Goal: Find specific page/section: Find specific page/section

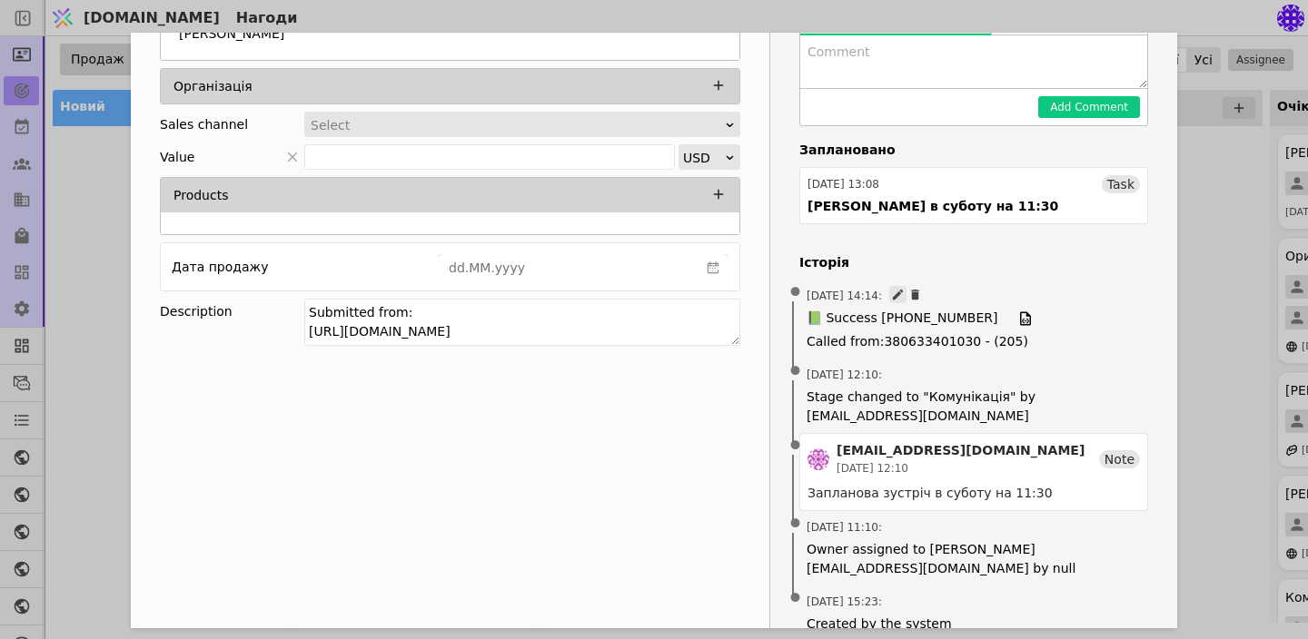
scroll to position [189, 0]
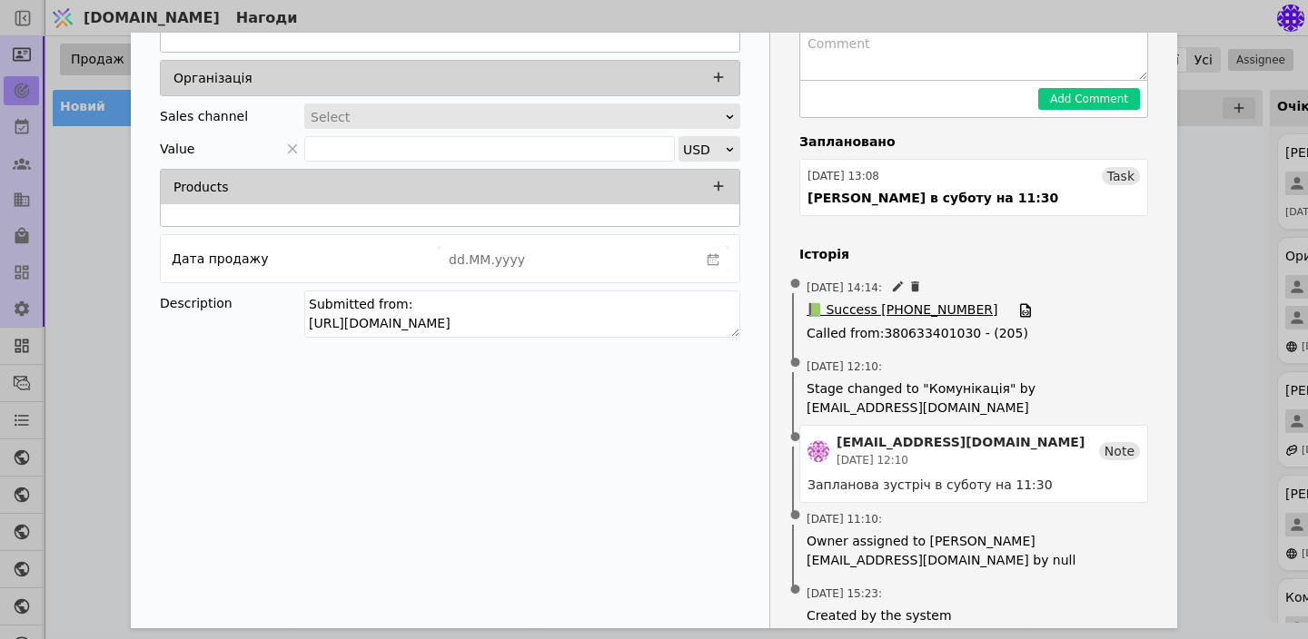
click at [956, 310] on span "📗 Success [PHONE_NUMBER]" at bounding box center [901, 311] width 191 height 20
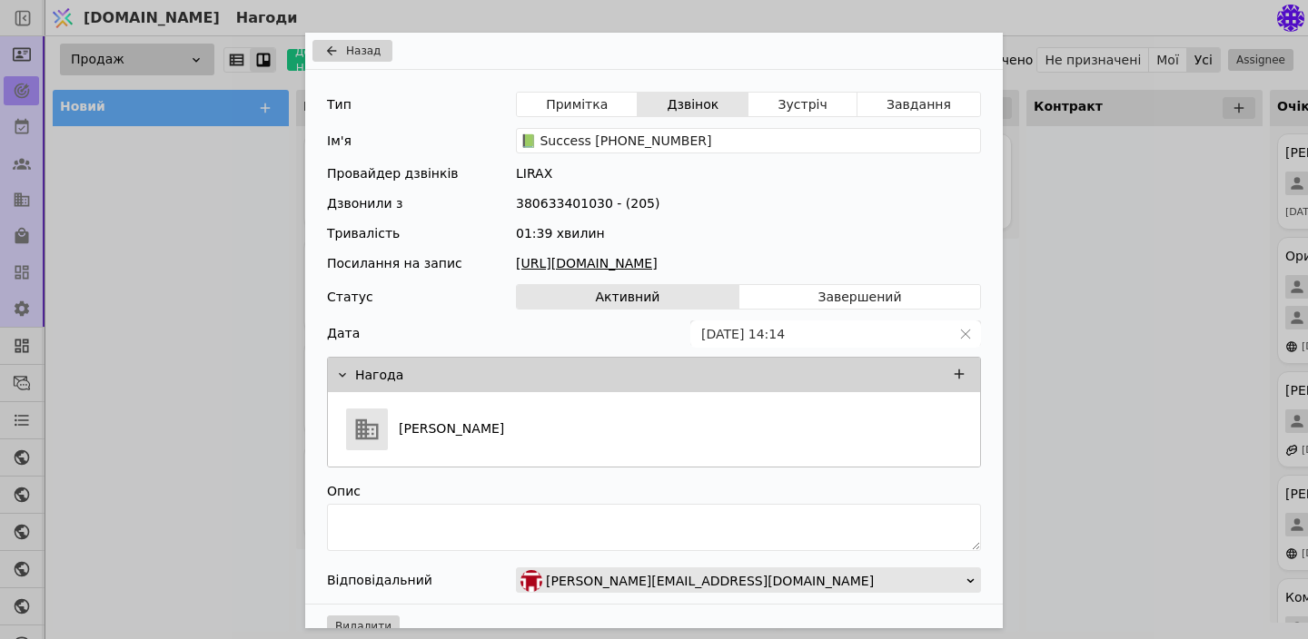
click at [859, 265] on link "[URL][DOMAIN_NAME]" at bounding box center [748, 263] width 465 height 19
click at [350, 54] on span "Назад" at bounding box center [363, 51] width 35 height 16
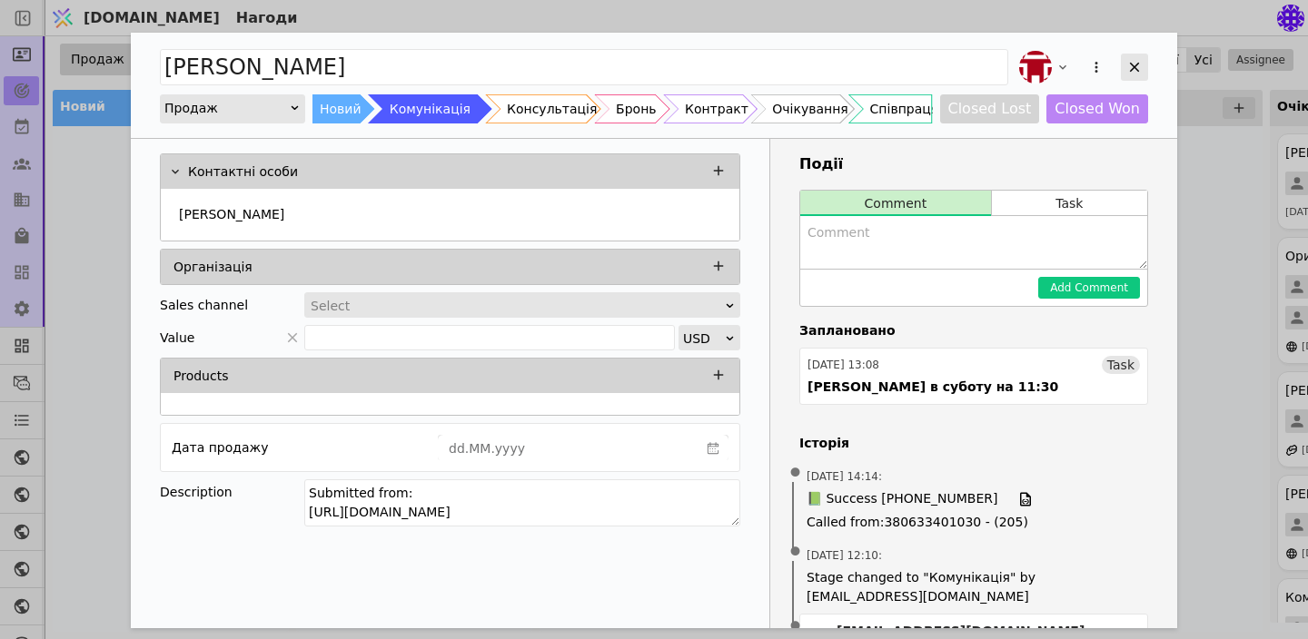
click at [1136, 73] on icon "Add Opportunity" at bounding box center [1134, 67] width 16 height 16
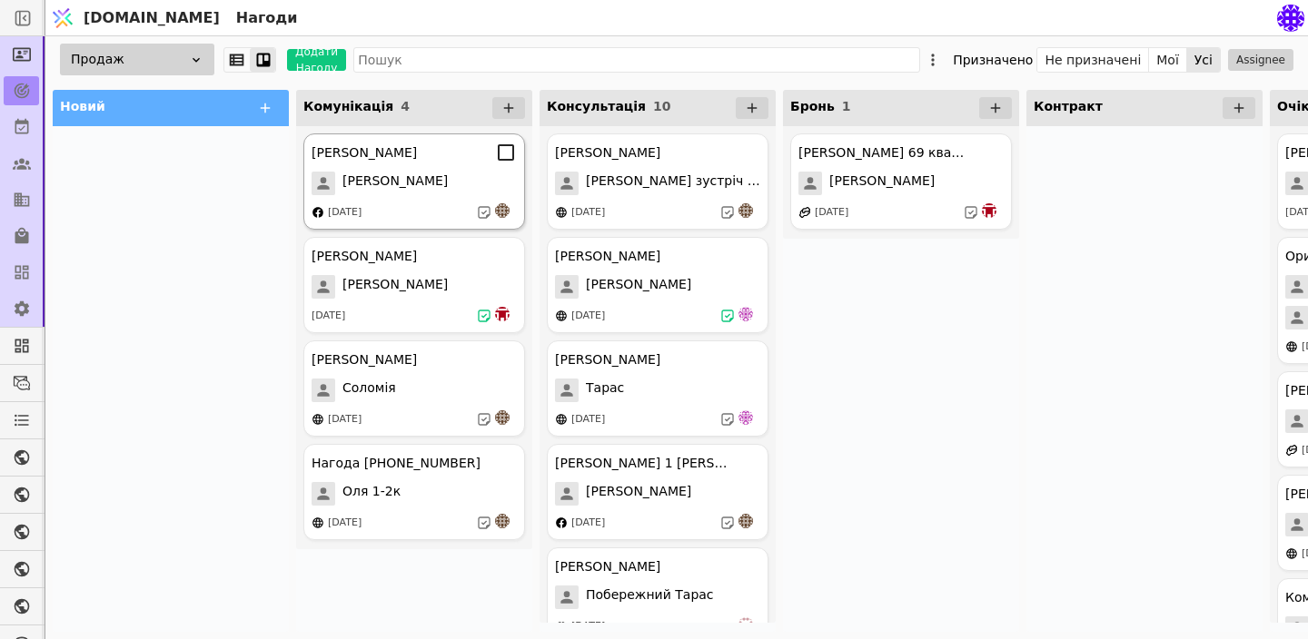
click at [429, 177] on div "[PERSON_NAME]" at bounding box center [413, 184] width 205 height 24
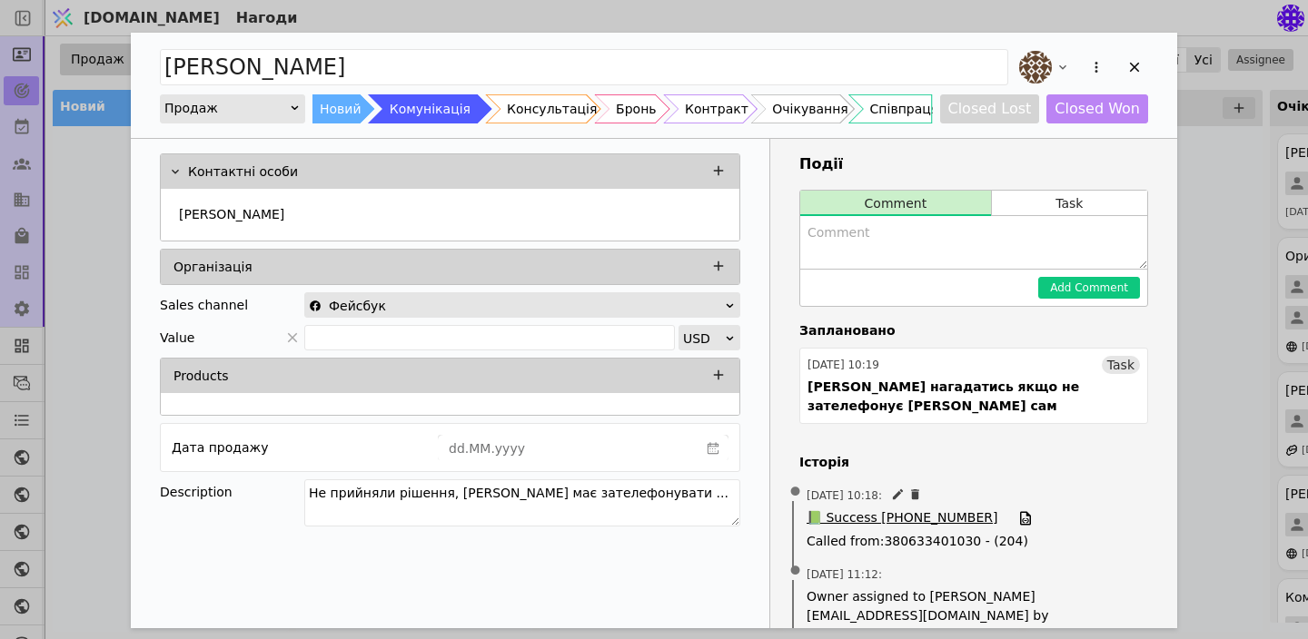
click at [914, 509] on span "📗 Success [PHONE_NUMBER]" at bounding box center [901, 519] width 191 height 20
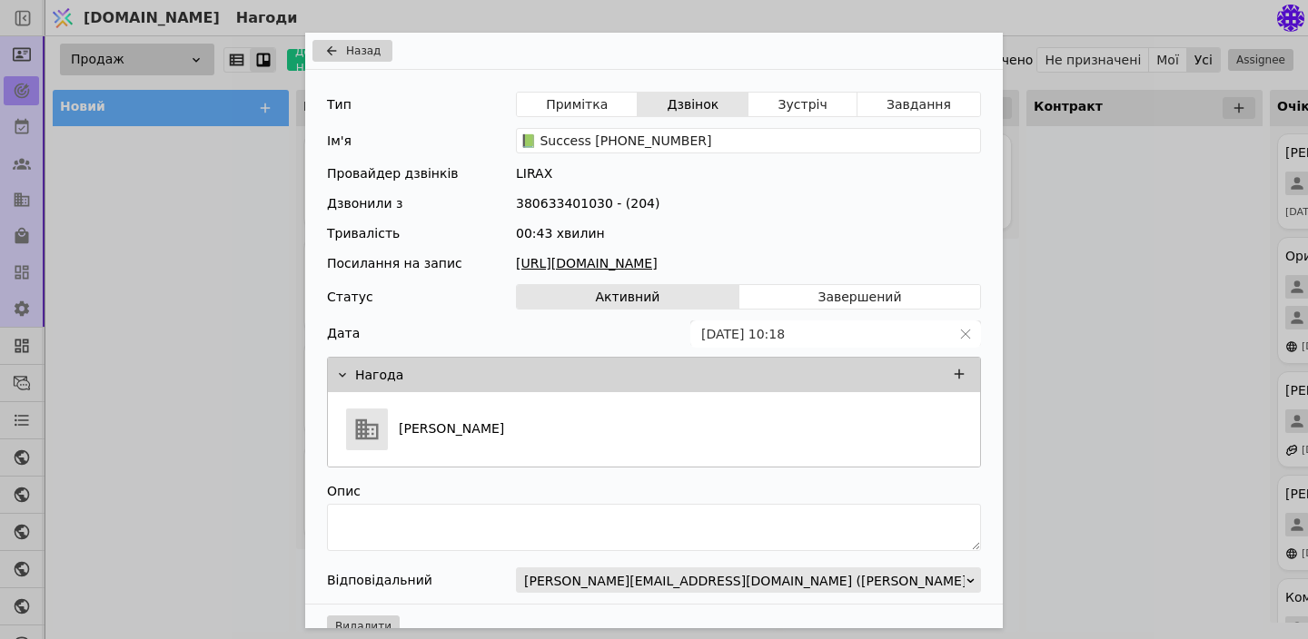
scroll to position [18, 0]
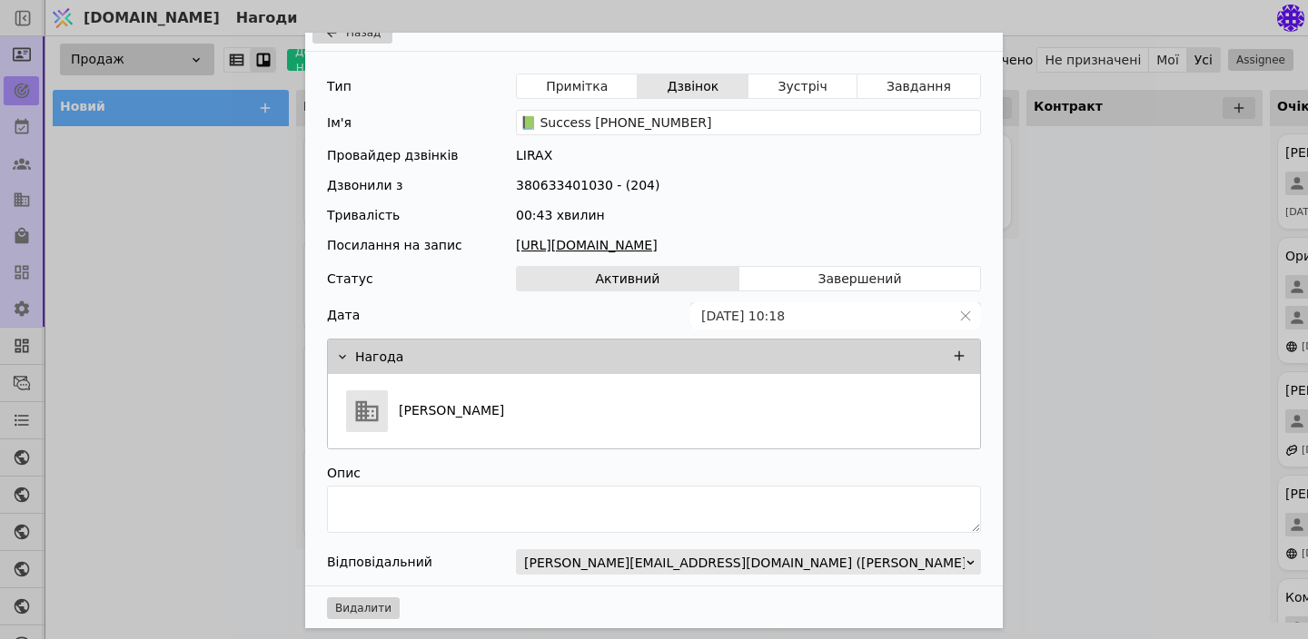
click at [731, 243] on link "[URL][DOMAIN_NAME]" at bounding box center [748, 245] width 465 height 19
click at [1053, 352] on div "Назад Тип Примітка Дзвінок Зустріч Завдання Ім'я 📗 Success [PHONE_NUMBER] Прова…" at bounding box center [654, 319] width 1308 height 639
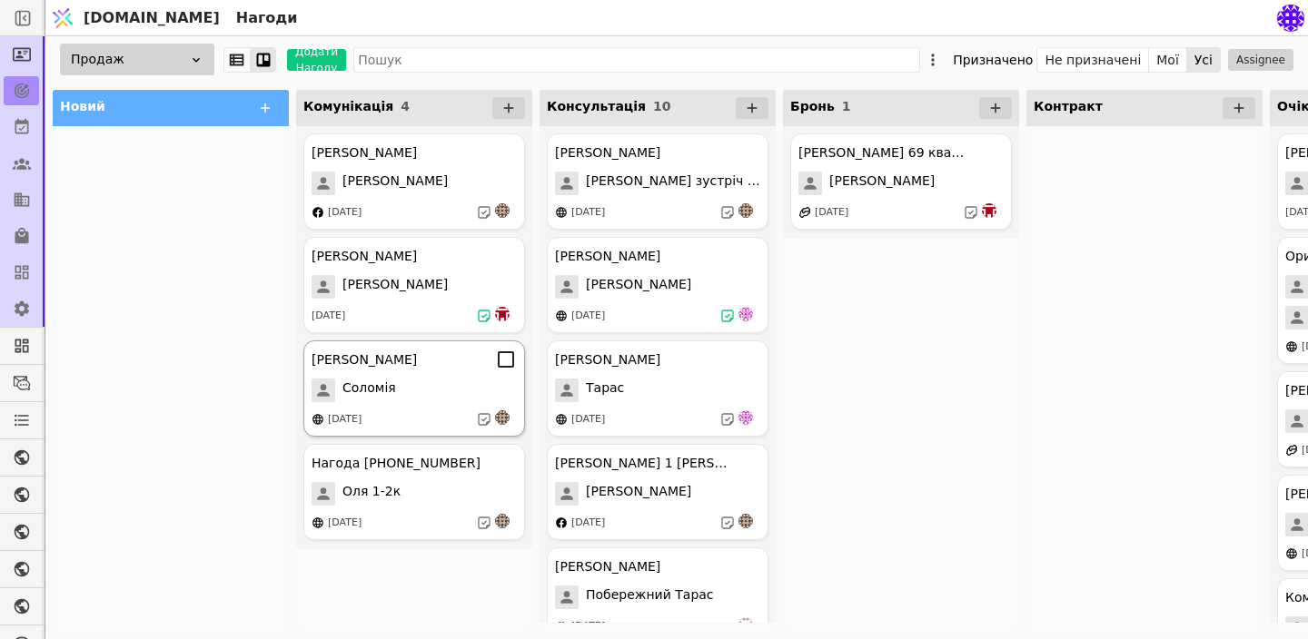
click at [422, 388] on div "Соломія" at bounding box center [413, 391] width 205 height 24
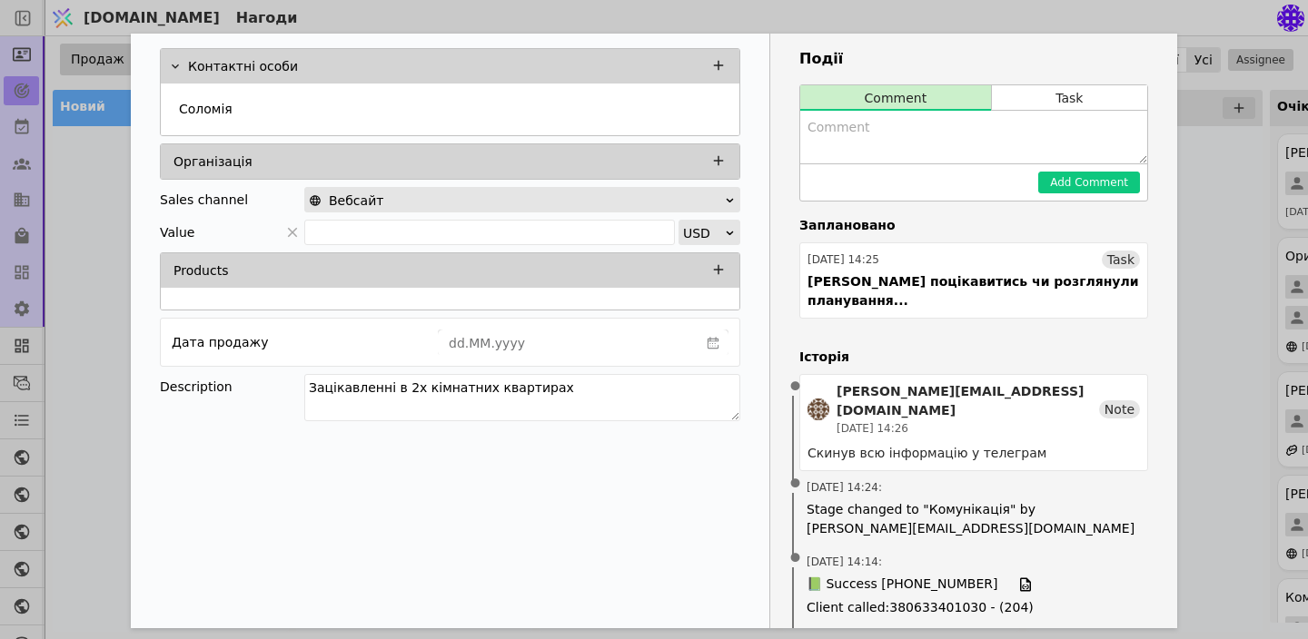
scroll to position [113, 0]
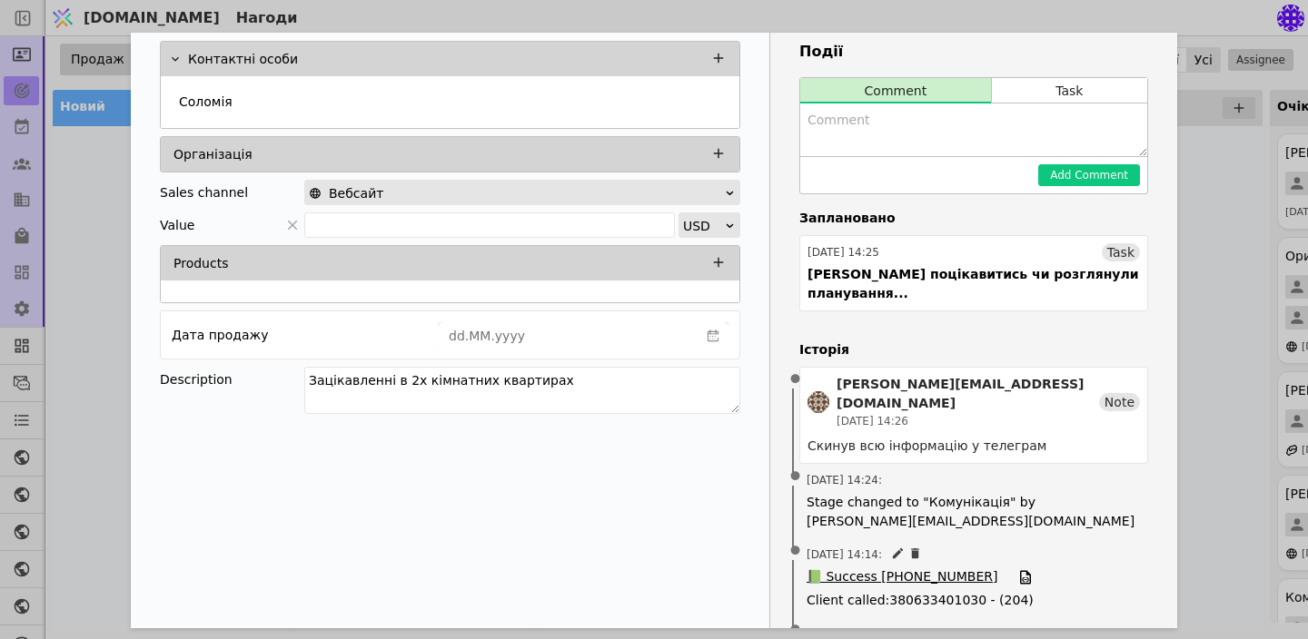
click at [901, 568] on span "📗 Success [PHONE_NUMBER]" at bounding box center [901, 578] width 191 height 20
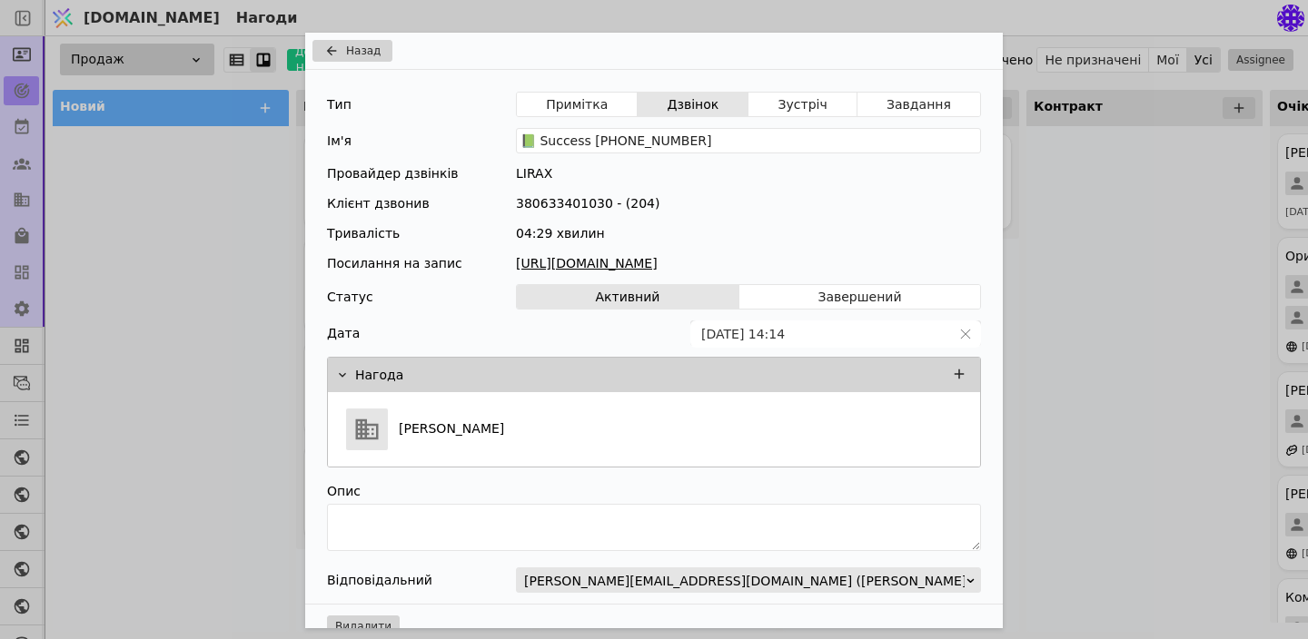
click at [746, 262] on link "[URL][DOMAIN_NAME]" at bounding box center [748, 263] width 465 height 19
click at [440, 538] on textarea "Add Opportunity" at bounding box center [654, 527] width 654 height 47
click at [368, 44] on span "Назад" at bounding box center [363, 51] width 35 height 16
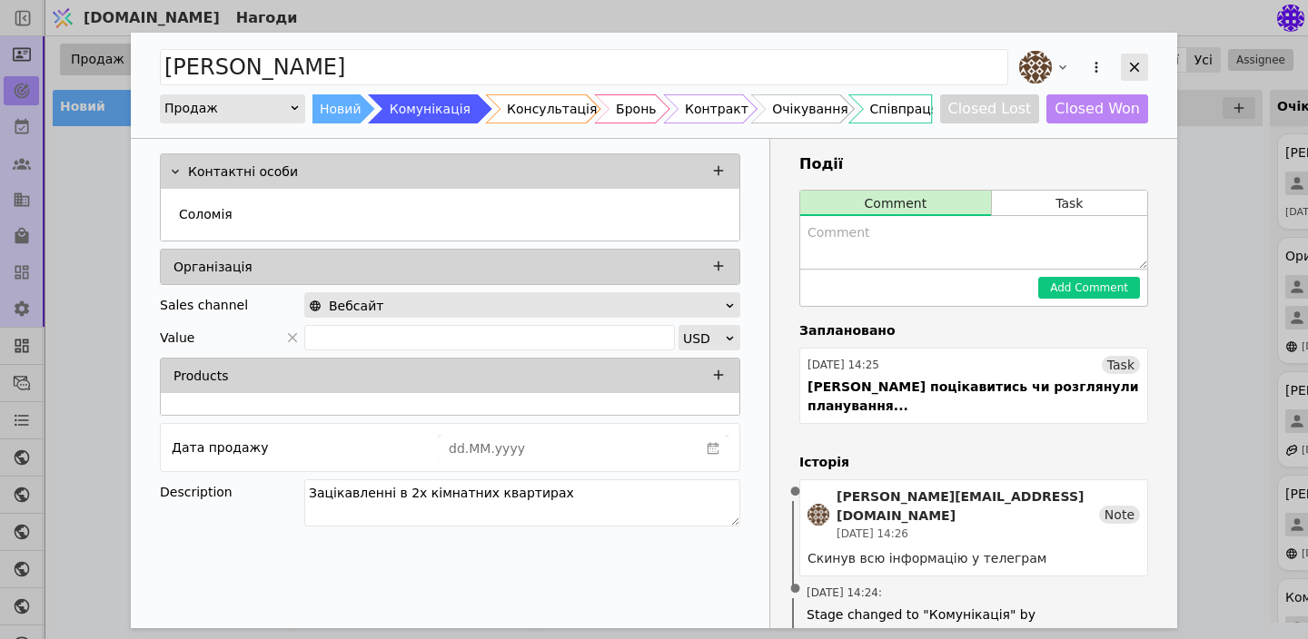
click at [1136, 68] on icon "Add Opportunity" at bounding box center [1135, 68] width 10 height 10
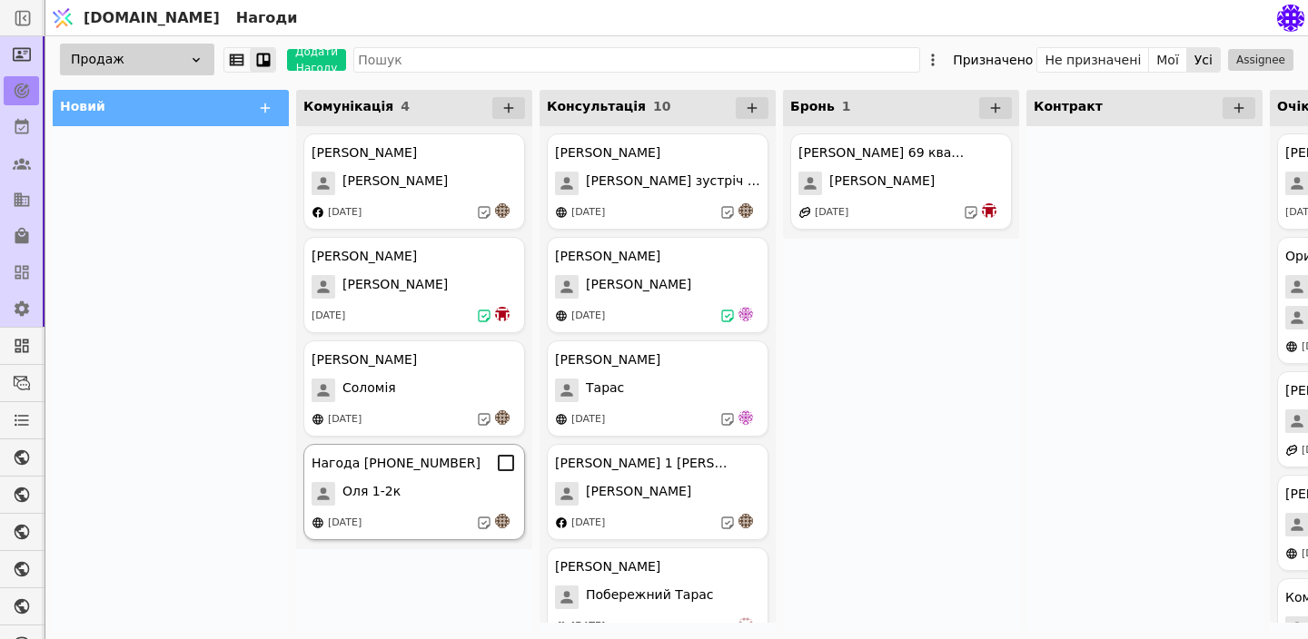
click at [453, 492] on div "Оля 1-2к" at bounding box center [413, 494] width 205 height 24
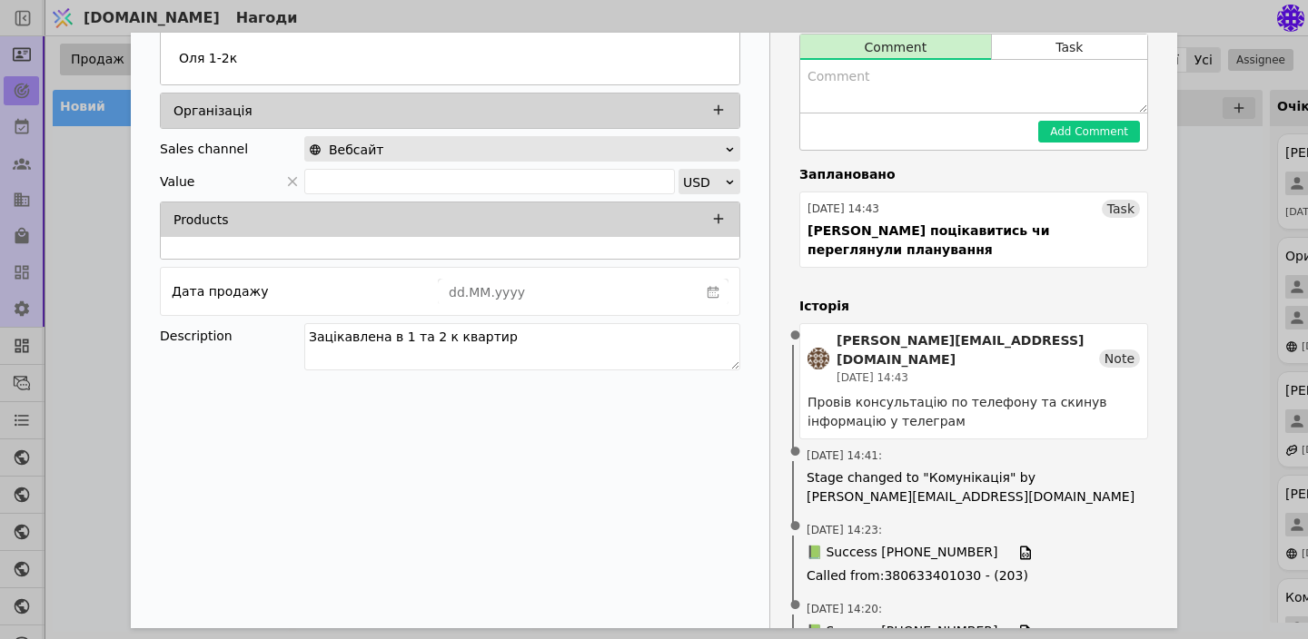
scroll to position [171, 0]
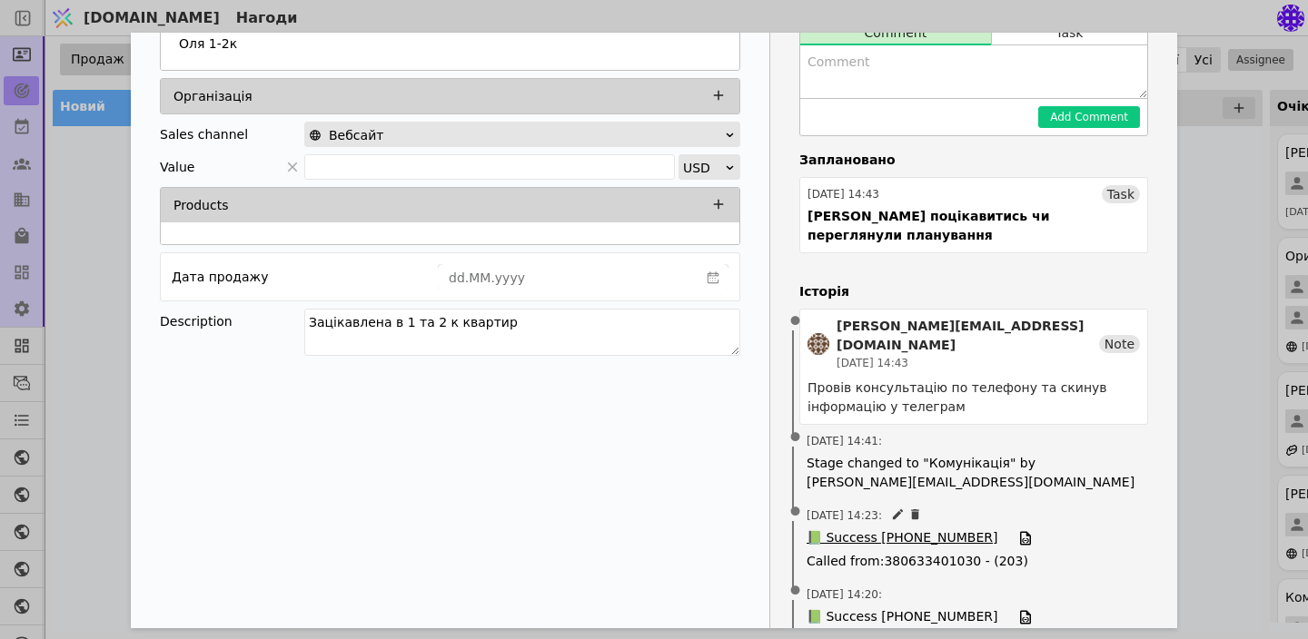
click at [907, 529] on span "📗 Success [PHONE_NUMBER]" at bounding box center [901, 539] width 191 height 20
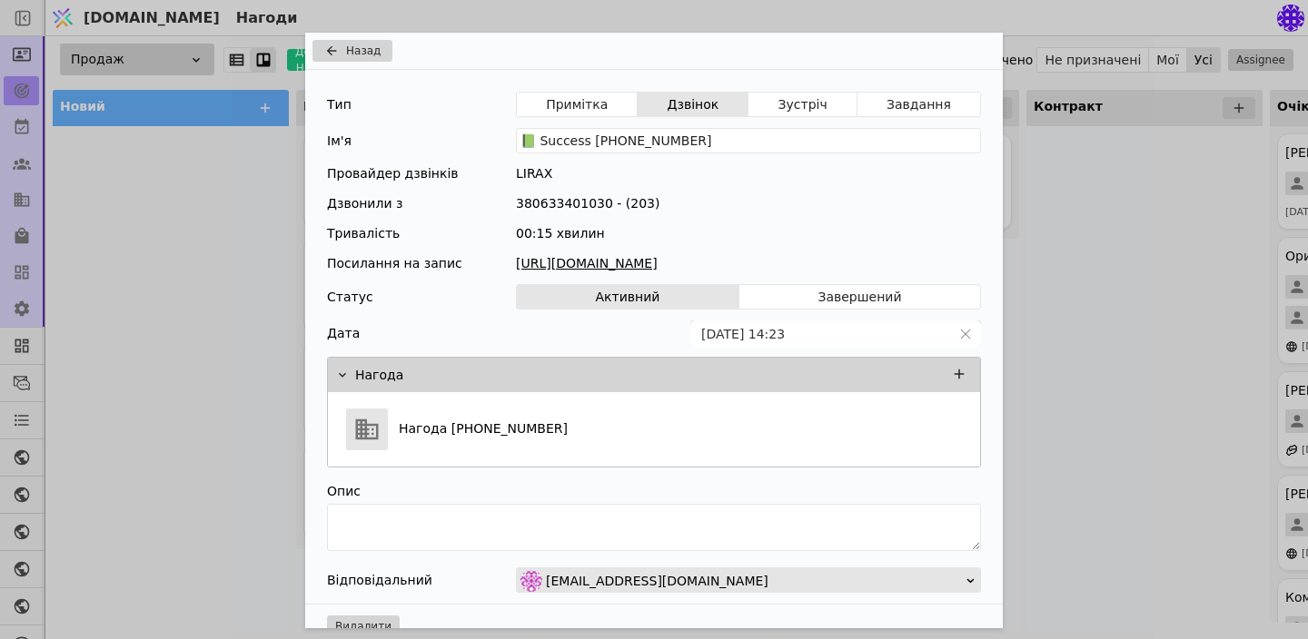
click at [686, 261] on link "[URL][DOMAIN_NAME]" at bounding box center [748, 263] width 465 height 19
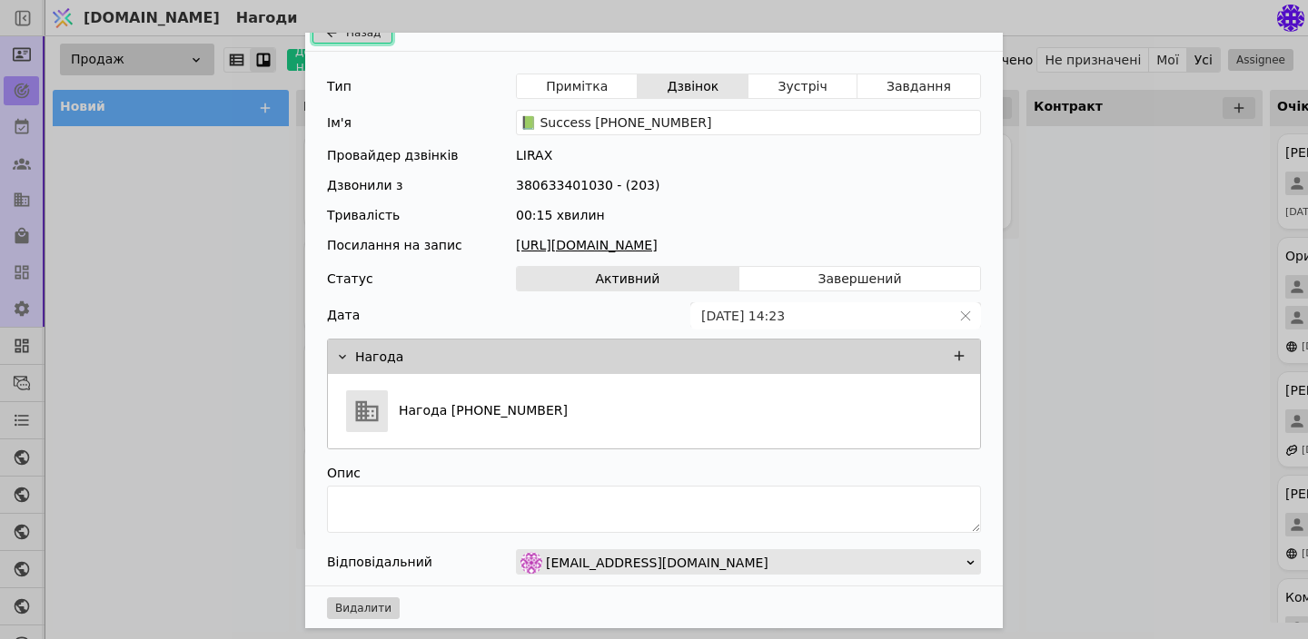
click at [335, 37] on icon "Add Opportunity" at bounding box center [332, 32] width 22 height 15
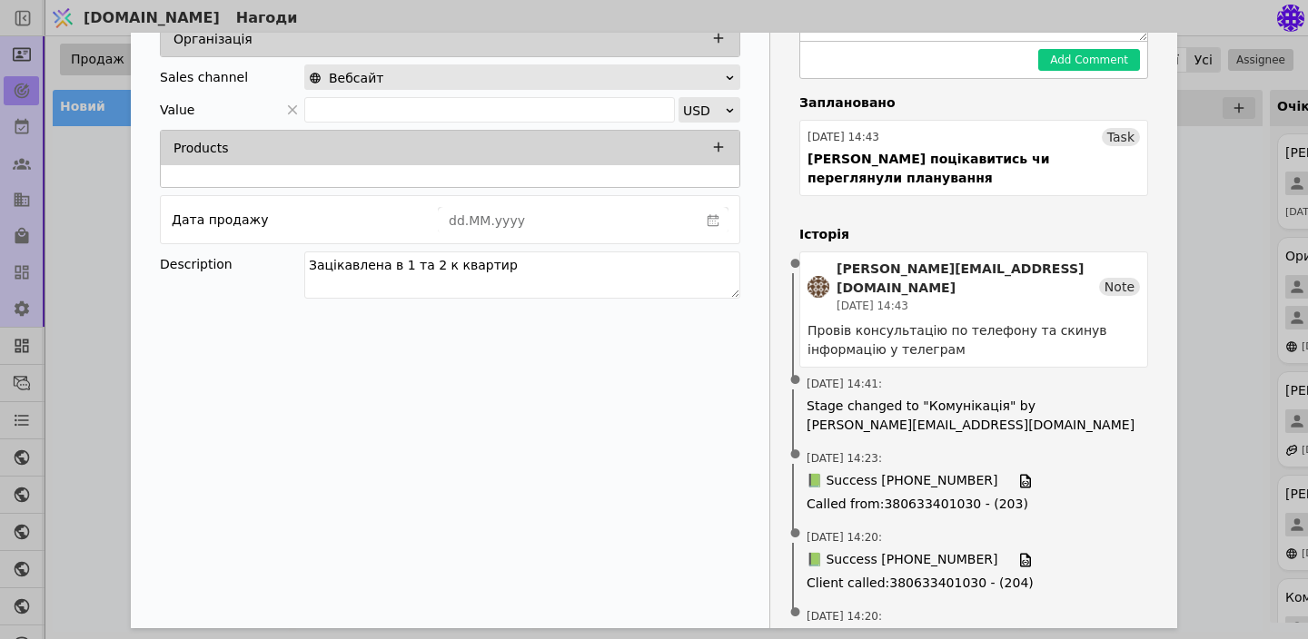
scroll to position [229, 0]
click at [884, 549] on span "📗 Success [PHONE_NUMBER]" at bounding box center [901, 559] width 191 height 20
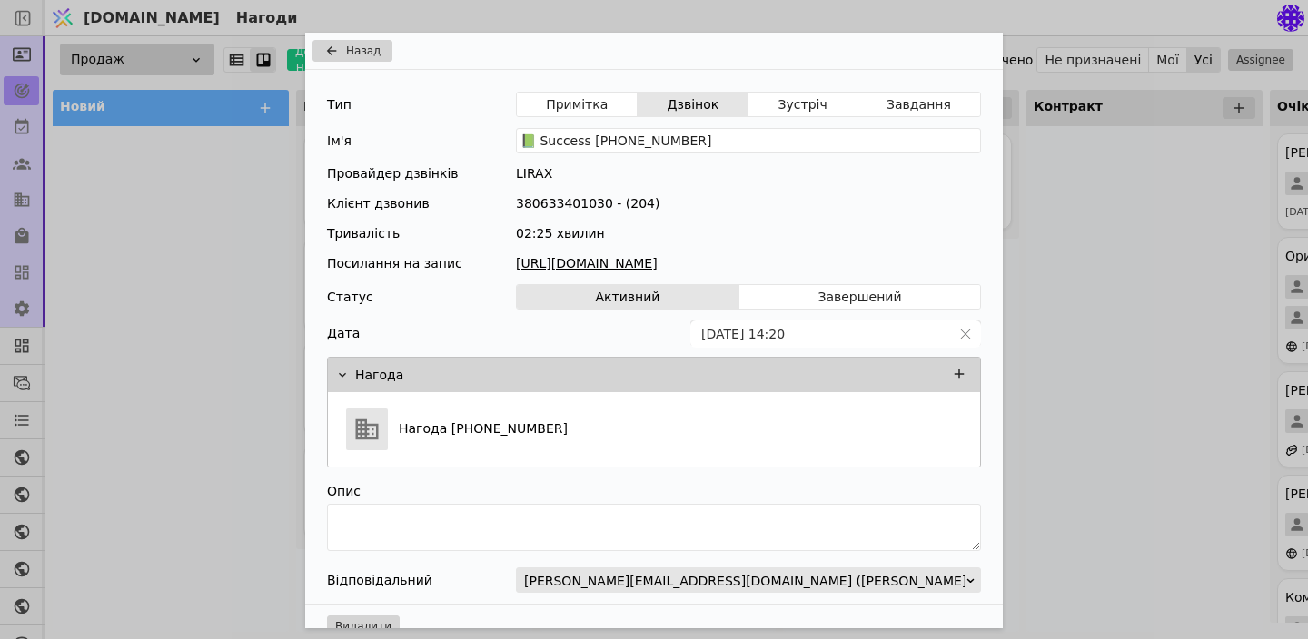
click at [794, 268] on link "[URL][DOMAIN_NAME]" at bounding box center [748, 263] width 465 height 19
click at [325, 44] on icon "Add Opportunity" at bounding box center [332, 51] width 22 height 15
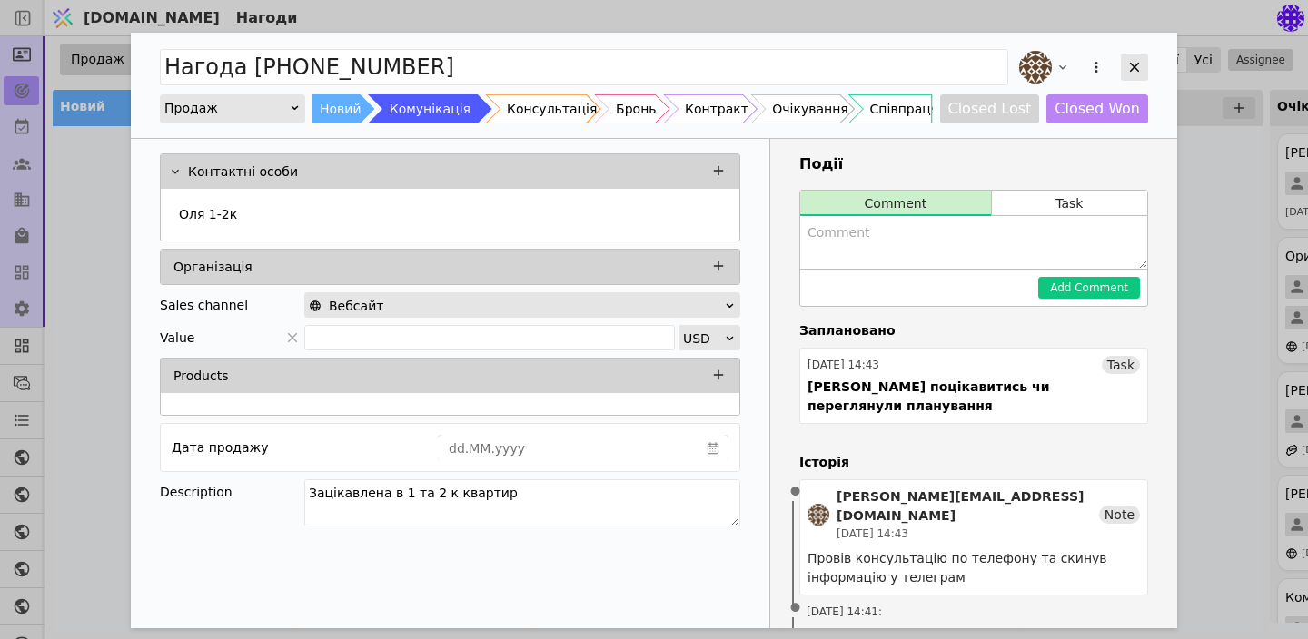
click at [1139, 66] on icon "Add Opportunity" at bounding box center [1134, 67] width 16 height 16
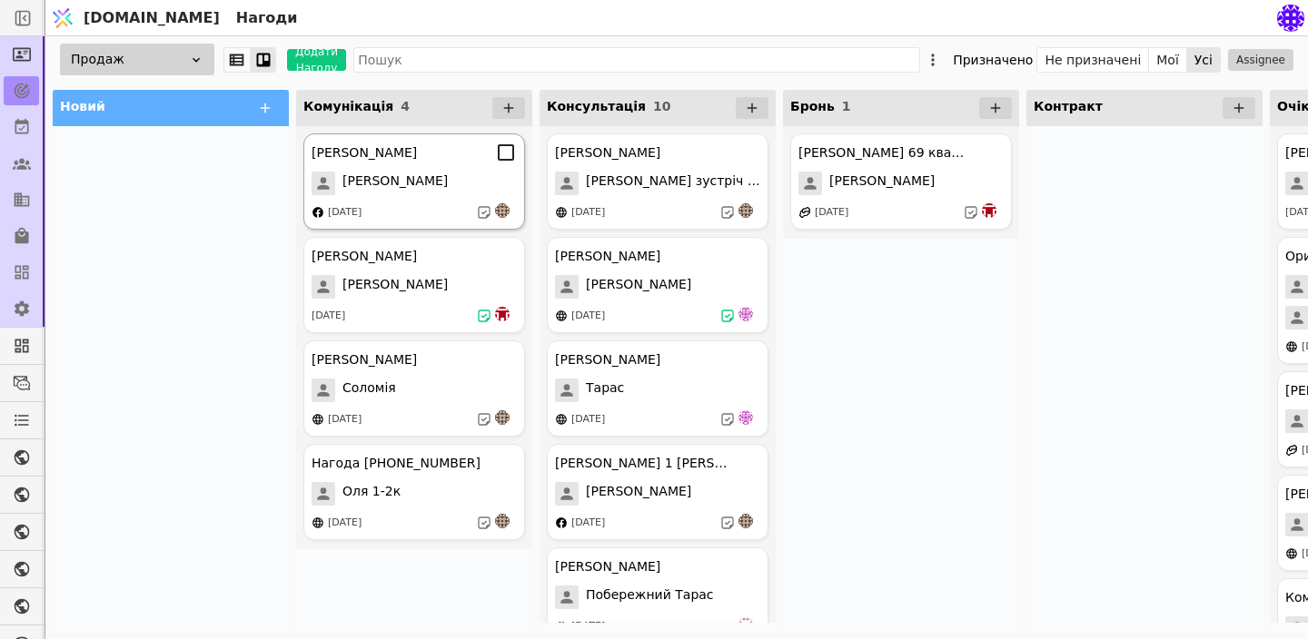
click at [426, 159] on div "[PERSON_NAME]" at bounding box center [413, 153] width 205 height 22
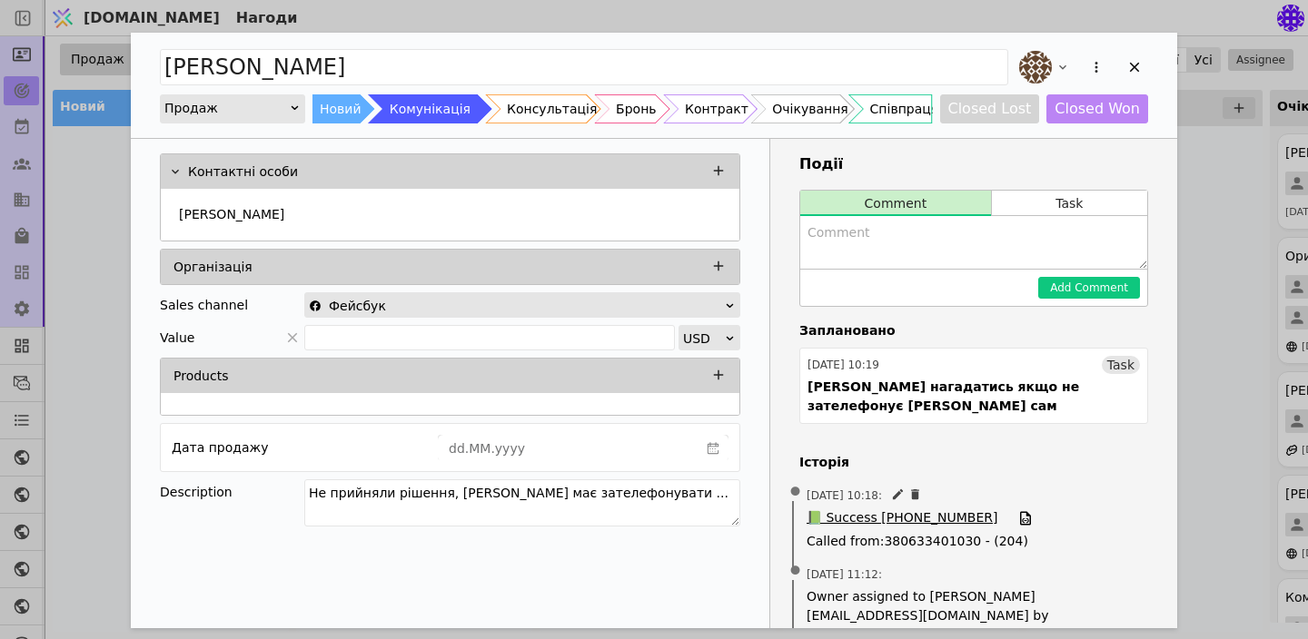
click at [933, 509] on span "📗 Success [PHONE_NUMBER]" at bounding box center [901, 519] width 191 height 20
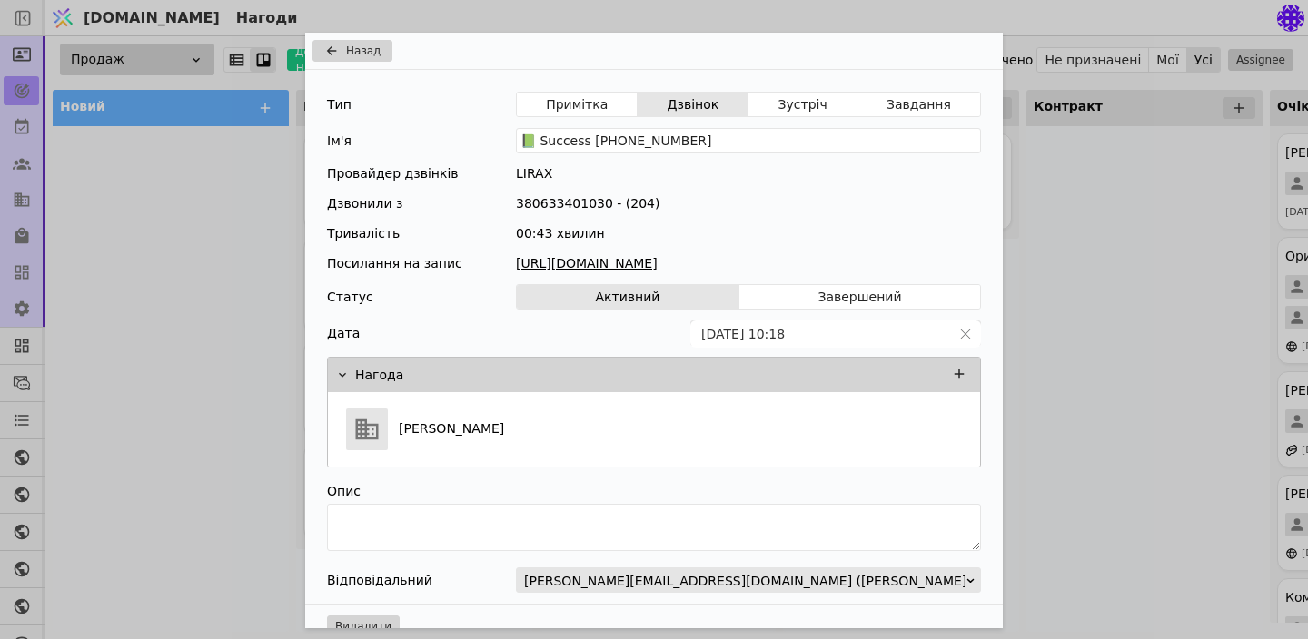
click at [758, 266] on link "[URL][DOMAIN_NAME]" at bounding box center [748, 263] width 465 height 19
click at [363, 40] on button "Назад" at bounding box center [352, 51] width 80 height 22
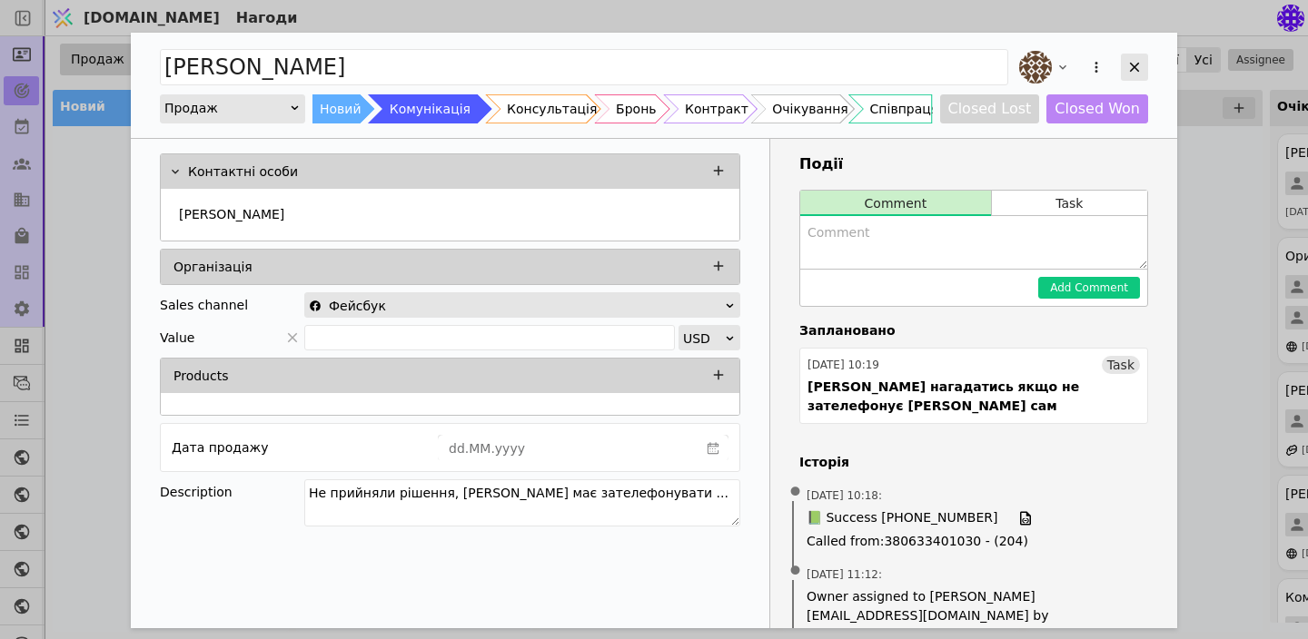
click at [1132, 77] on div "Add Opportunity" at bounding box center [1134, 67] width 27 height 27
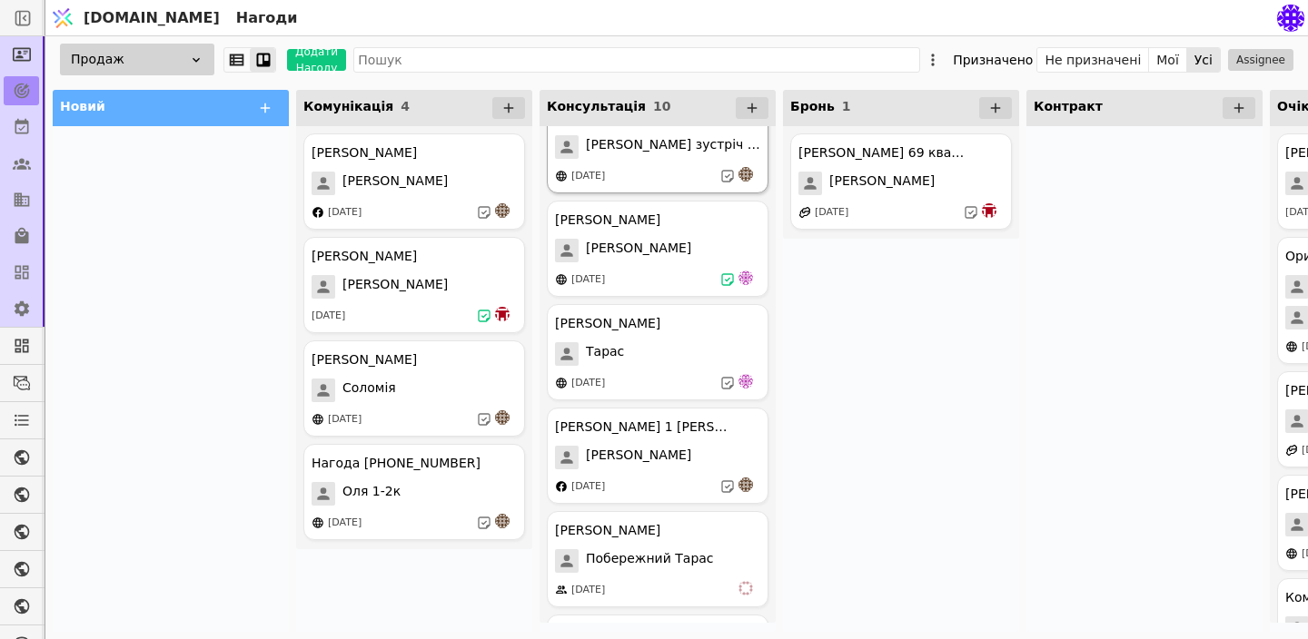
scroll to position [38, 0]
click at [684, 246] on div "[PERSON_NAME]" at bounding box center [657, 249] width 205 height 24
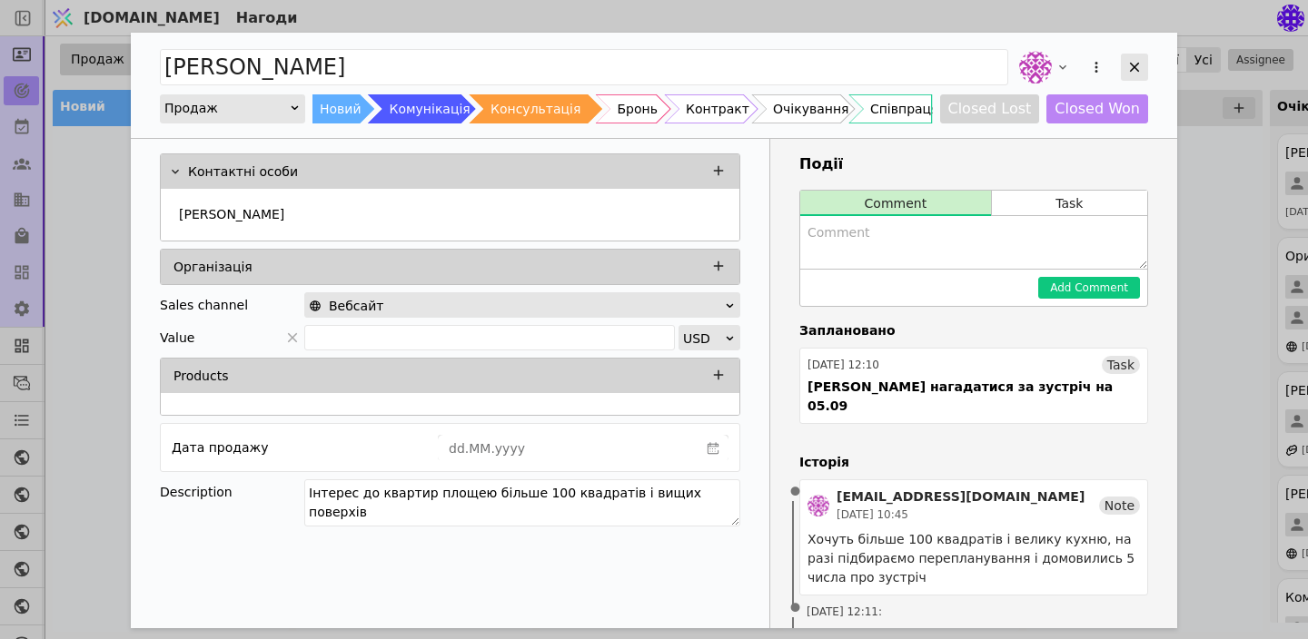
click at [1139, 64] on icon "Add Opportunity" at bounding box center [1134, 67] width 16 height 16
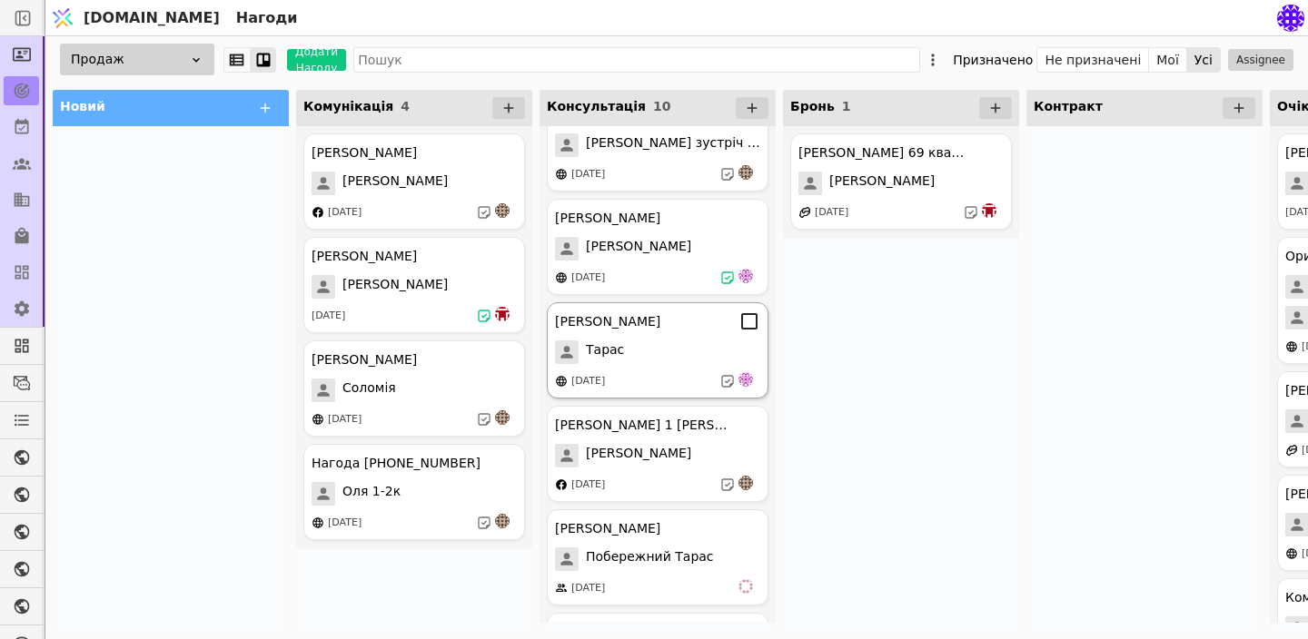
click at [660, 364] on div "[PERSON_NAME] Курдонери [PERSON_NAME] [DATE]" at bounding box center [658, 350] width 222 height 96
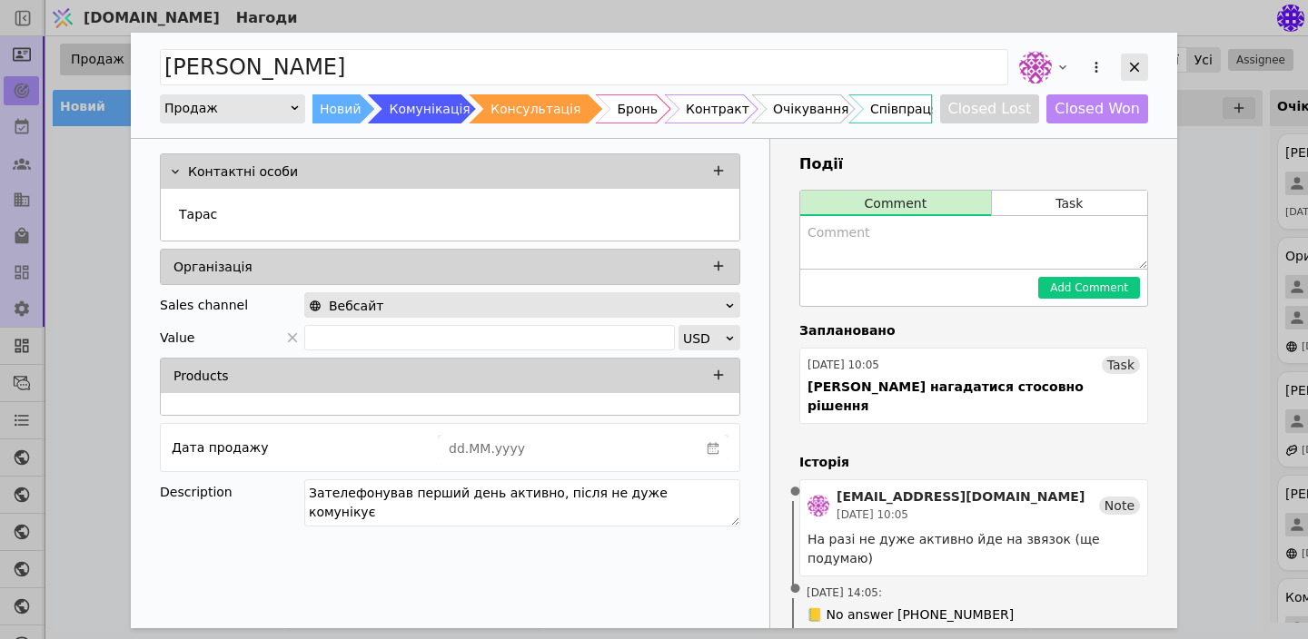
click at [1142, 75] on div "Add Opportunity" at bounding box center [1134, 67] width 27 height 27
